Goal: Task Accomplishment & Management: Use online tool/utility

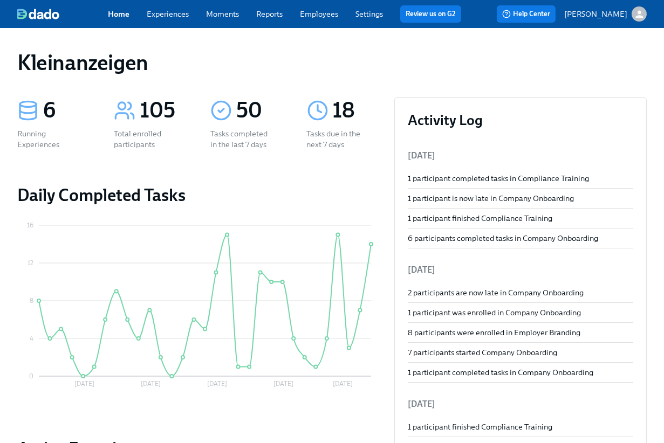
click at [325, 25] on div "Home Experiences Moments Reports Employees Settings Review us on G2 Help Center…" at bounding box center [332, 14] width 664 height 28
click at [322, 18] on link "Employees" at bounding box center [319, 14] width 38 height 10
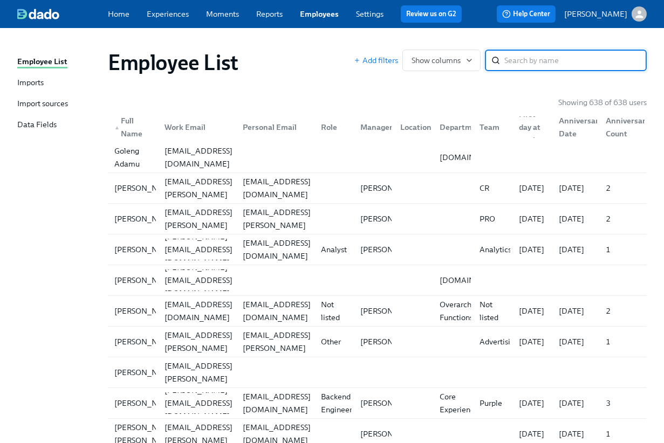
click at [534, 68] on input "search" at bounding box center [575, 61] width 142 height 22
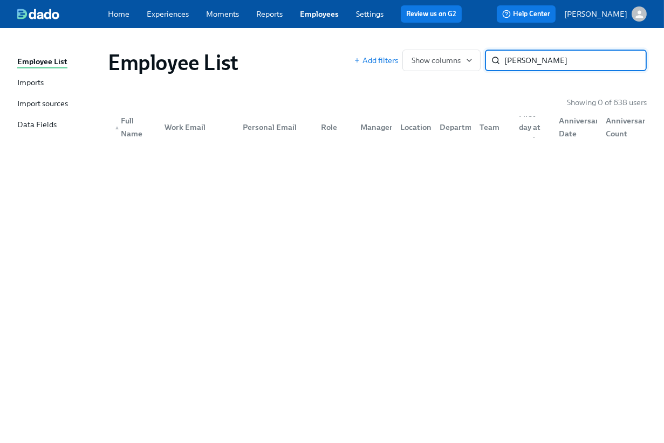
type input "christina menck"
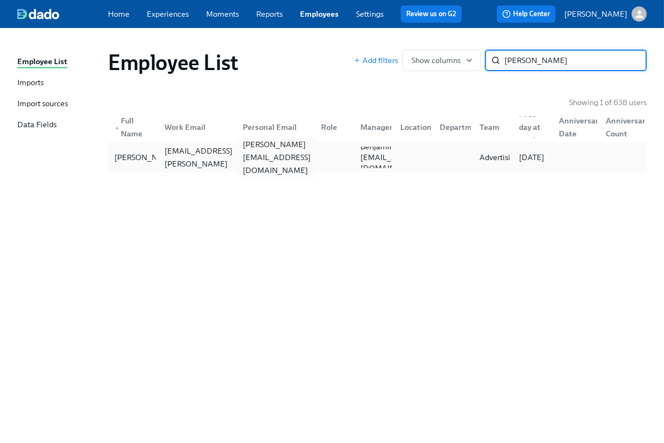
click at [282, 160] on div "christina.menck1@gmail.com" at bounding box center [276, 157] width 77 height 39
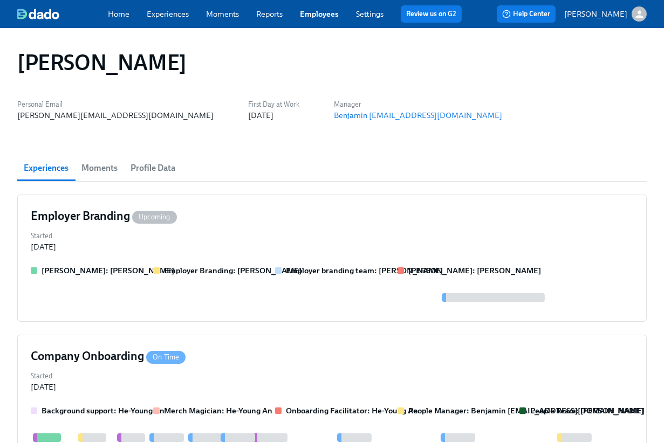
click at [314, 9] on link "Employees" at bounding box center [319, 14] width 39 height 10
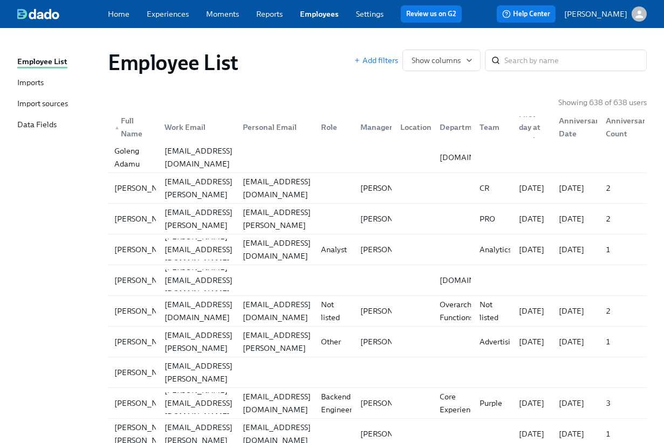
click at [36, 87] on div "Imports" at bounding box center [30, 83] width 26 height 12
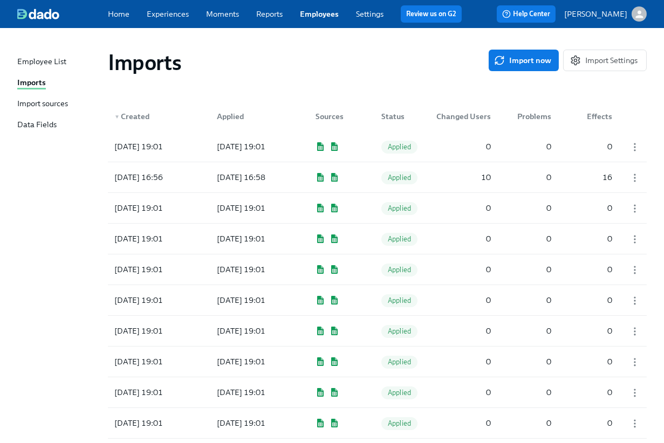
click at [37, 105] on div "Import sources" at bounding box center [42, 104] width 51 height 12
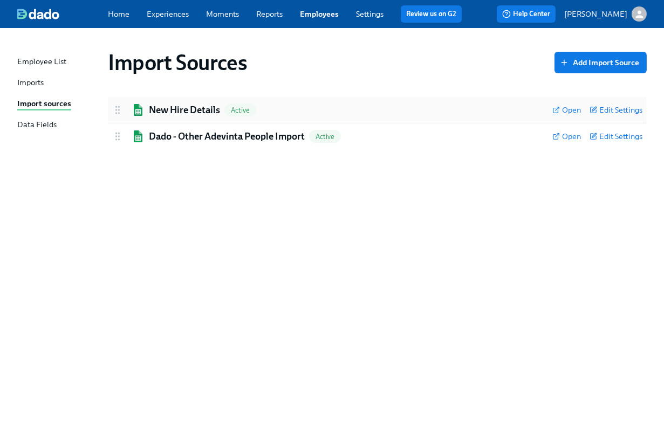
click at [199, 108] on h2 "New Hire Details" at bounding box center [184, 109] width 71 height 13
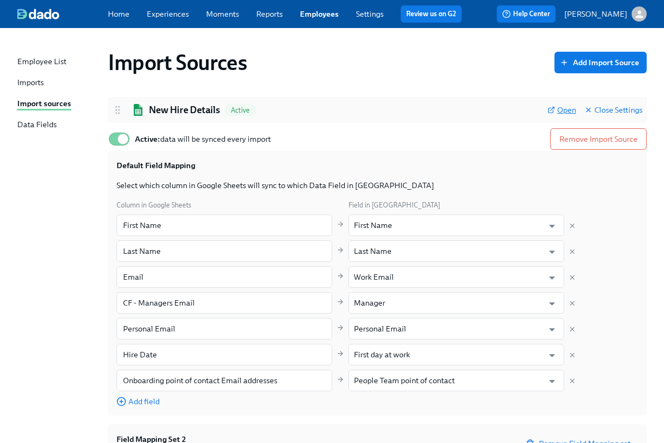
click at [561, 113] on span "Open" at bounding box center [561, 110] width 29 height 11
click at [485, 88] on div "Import Sources Add Import Source New Hire Details Active Open Close Settings Ac…" at bounding box center [331, 331] width 629 height 581
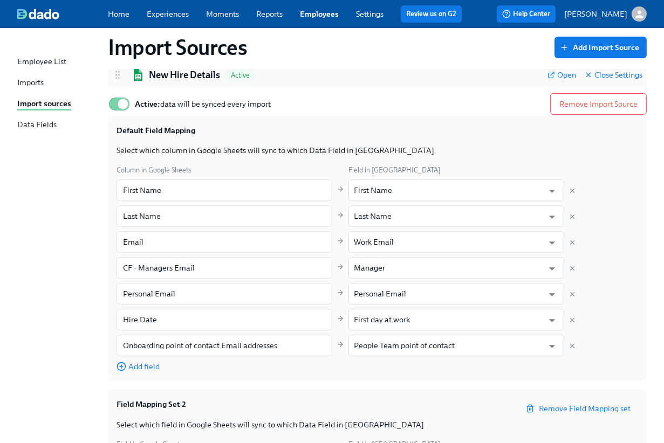
scroll to position [38, 0]
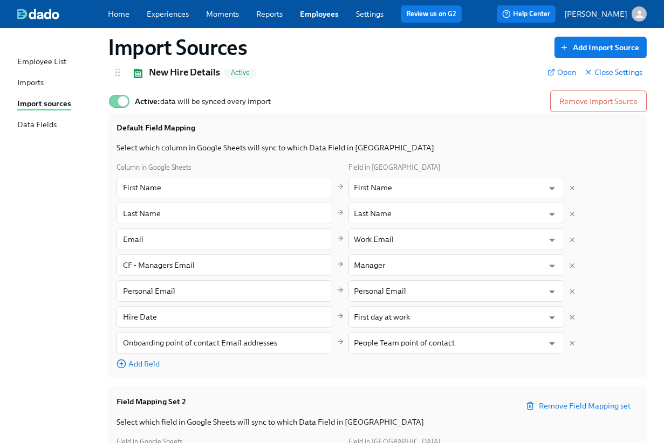
click at [37, 77] on div "Imports" at bounding box center [30, 83] width 26 height 12
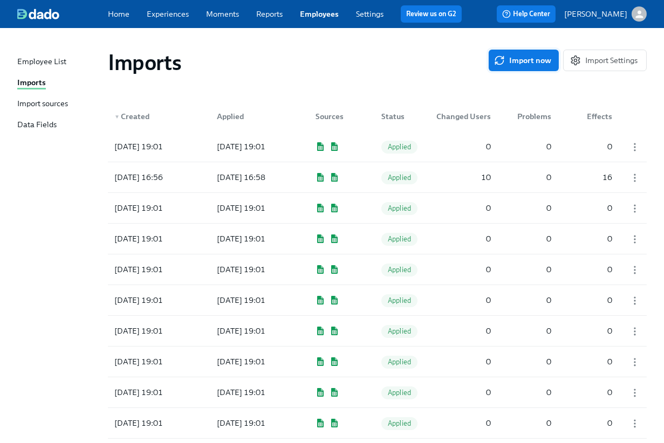
click at [515, 63] on span "Import now" at bounding box center [523, 60] width 55 height 11
click at [370, 56] on div "Imports" at bounding box center [298, 63] width 381 height 26
click at [403, 69] on div "Imports" at bounding box center [298, 63] width 381 height 26
